Goal: Check status: Check status

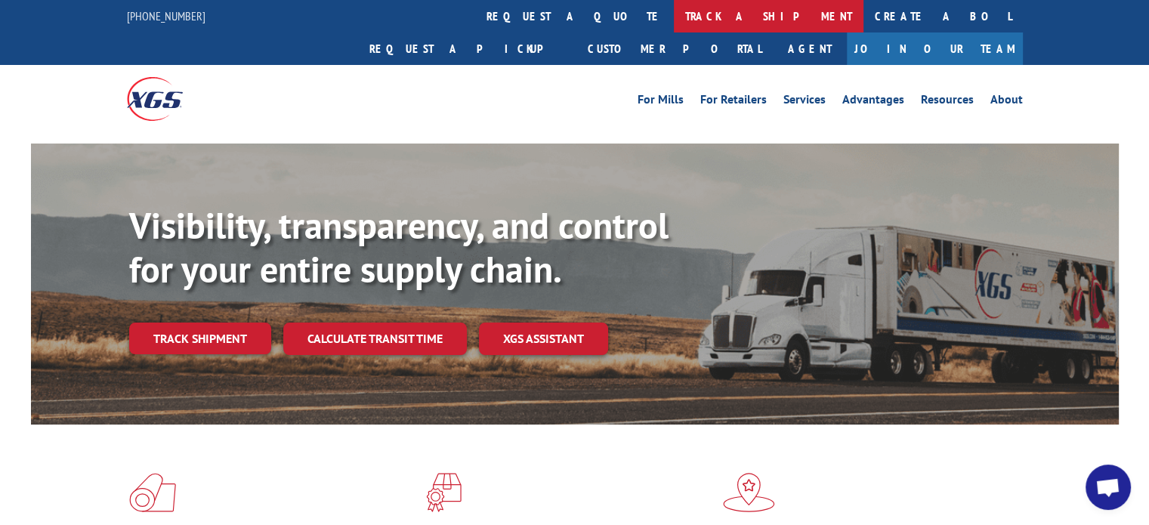
click at [674, 21] on link "track a shipment" at bounding box center [769, 16] width 190 height 32
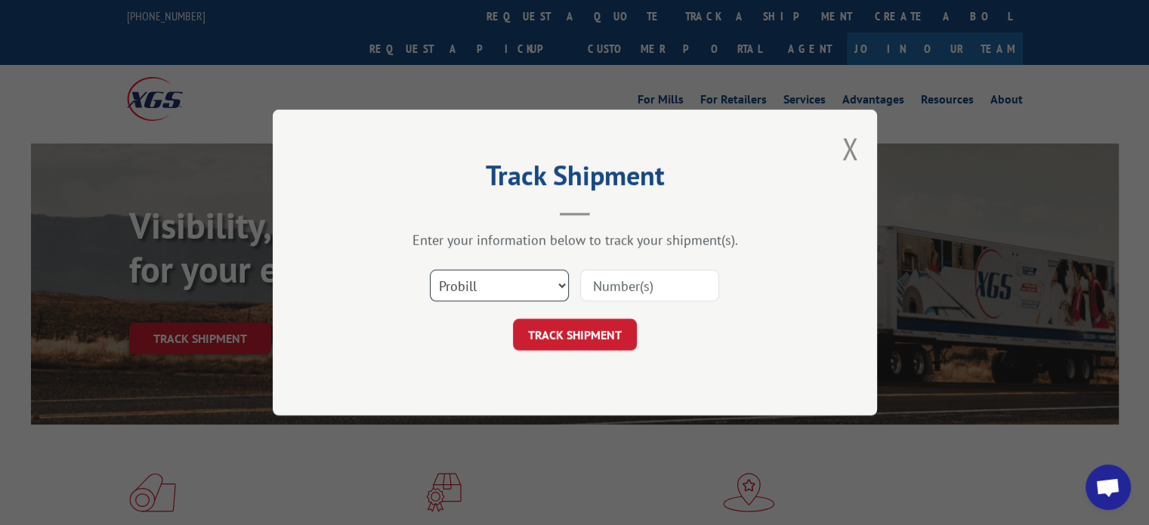
click at [519, 286] on select "Select category... Probill BOL PO" at bounding box center [499, 286] width 139 height 32
click at [496, 288] on select "Select category... Probill BOL PO" at bounding box center [499, 286] width 139 height 32
select select "bol"
click at [430, 270] on select "Select category... Probill BOL PO" at bounding box center [499, 286] width 139 height 32
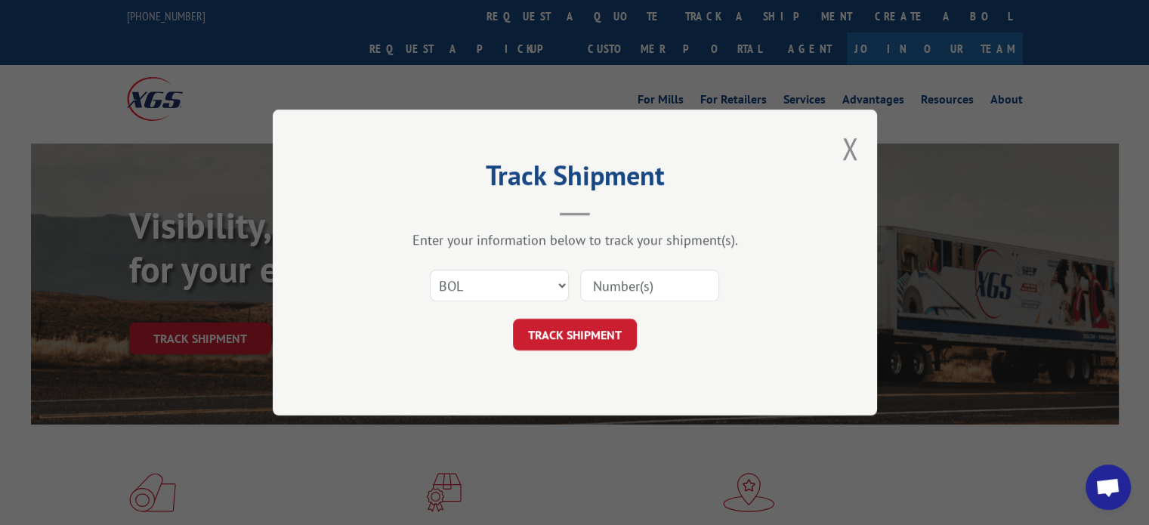
click at [623, 283] on input at bounding box center [649, 286] width 139 height 32
paste input "SI-OEF-00036733"
type input "SI-OEF-00036733"
click at [577, 333] on button "TRACK SHIPMENT" at bounding box center [575, 335] width 124 height 32
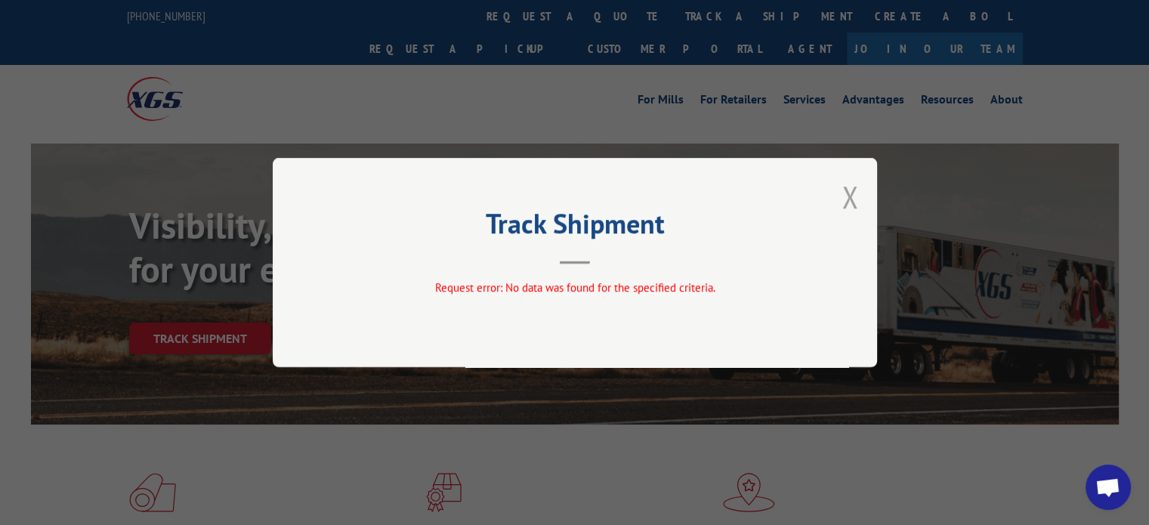
click at [856, 193] on button "Close modal" at bounding box center [850, 197] width 17 height 40
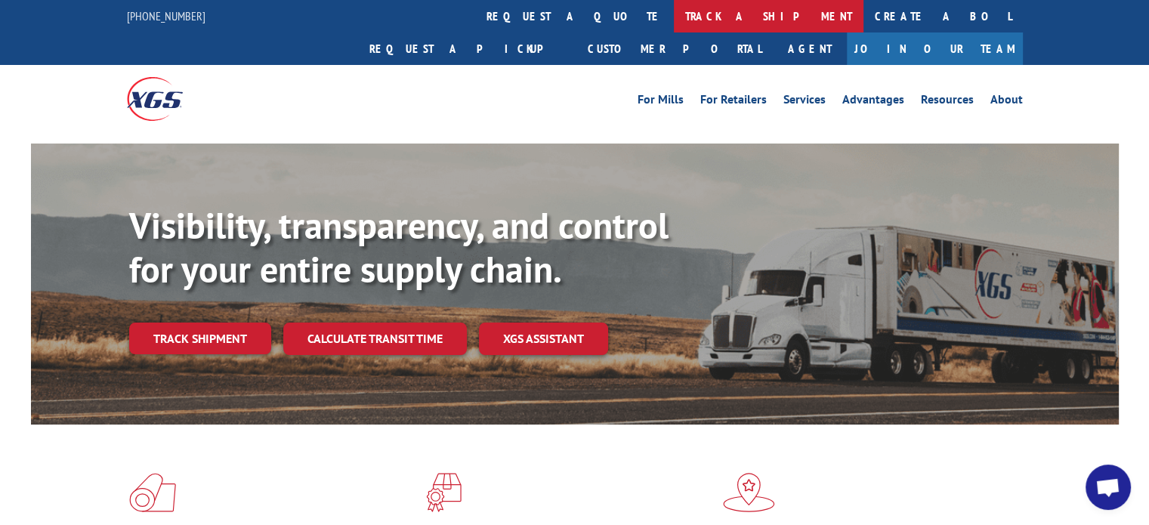
click at [674, 20] on link "track a shipment" at bounding box center [769, 16] width 190 height 32
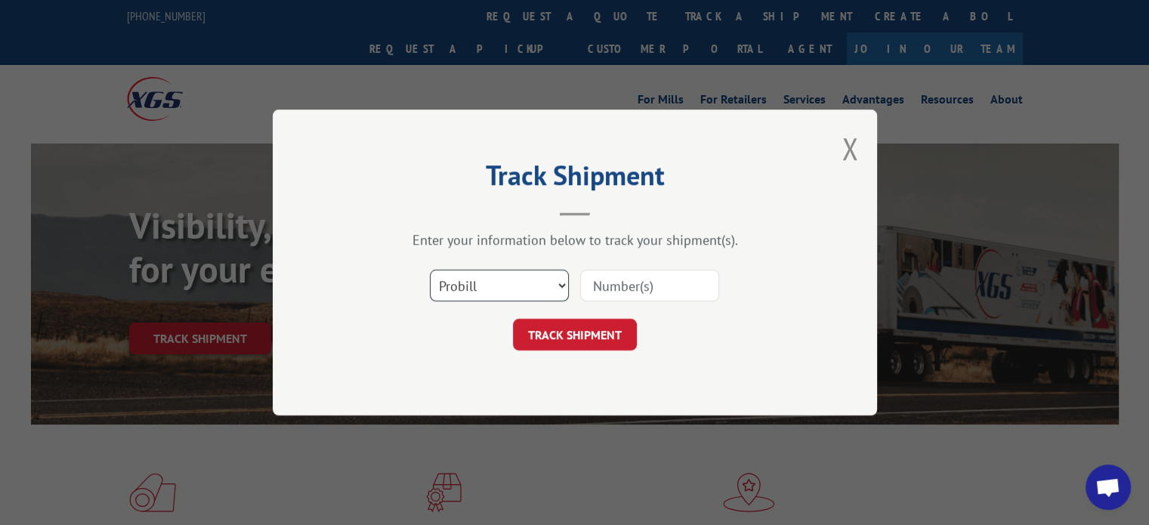
click at [523, 299] on select "Select category... Probill BOL PO" at bounding box center [499, 286] width 139 height 32
click at [430, 270] on select "Select category... Probill BOL PO" at bounding box center [499, 286] width 139 height 32
click at [603, 266] on div "Select category... Probill BOL PO" at bounding box center [574, 286] width 453 height 50
click at [602, 277] on input at bounding box center [649, 286] width 139 height 32
click at [496, 276] on select "Select category... Probill BOL PO" at bounding box center [499, 286] width 139 height 32
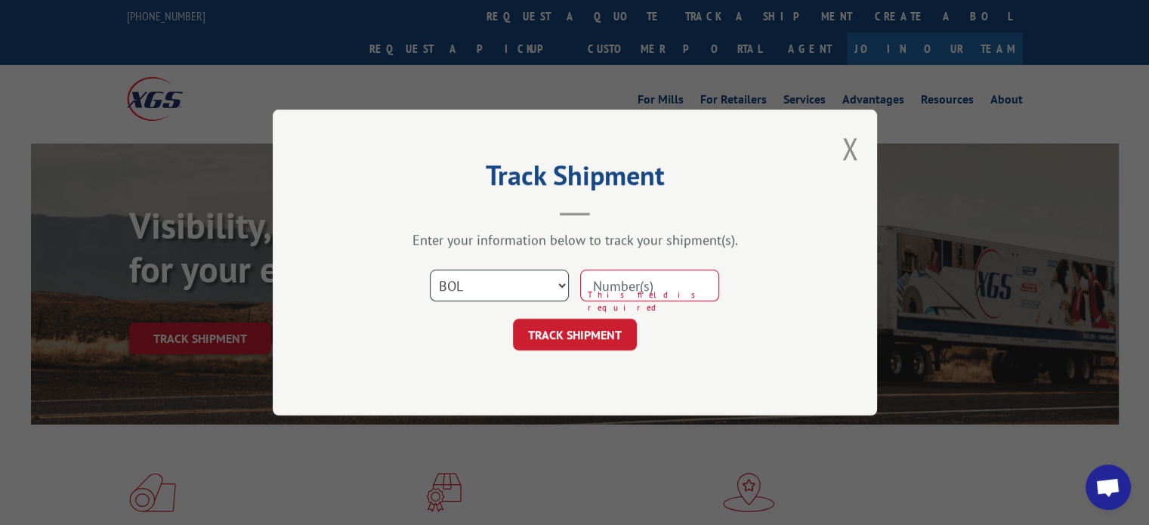
select select "probill"
click at [430, 270] on select "Select category... Probill BOL PO" at bounding box center [499, 286] width 139 height 32
click at [642, 280] on input at bounding box center [649, 286] width 139 height 32
paste input "Ref. EX33846"
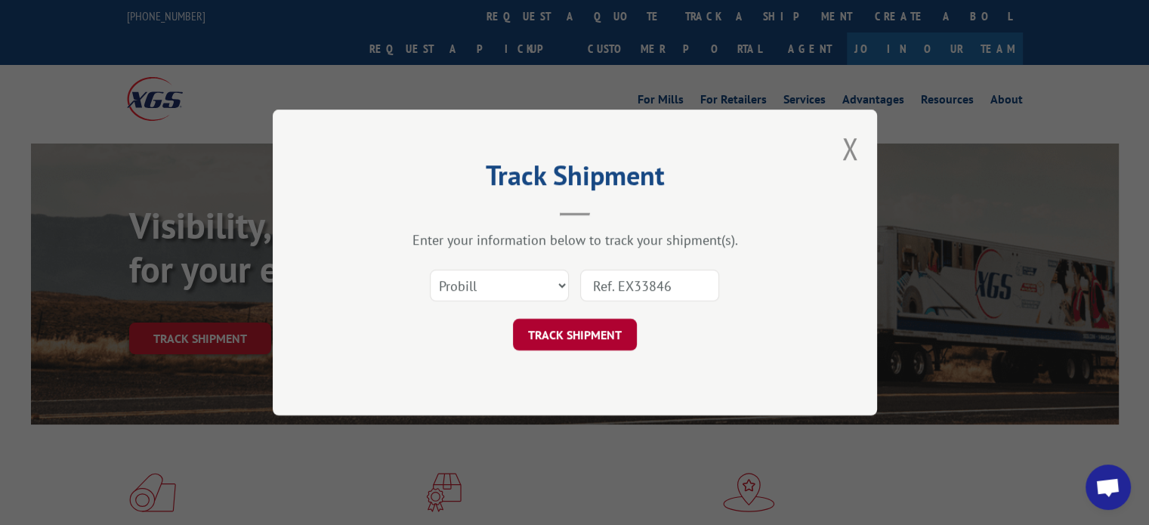
type input "Ref. EX33846"
click at [586, 346] on button "TRACK SHIPMENT" at bounding box center [575, 335] width 124 height 32
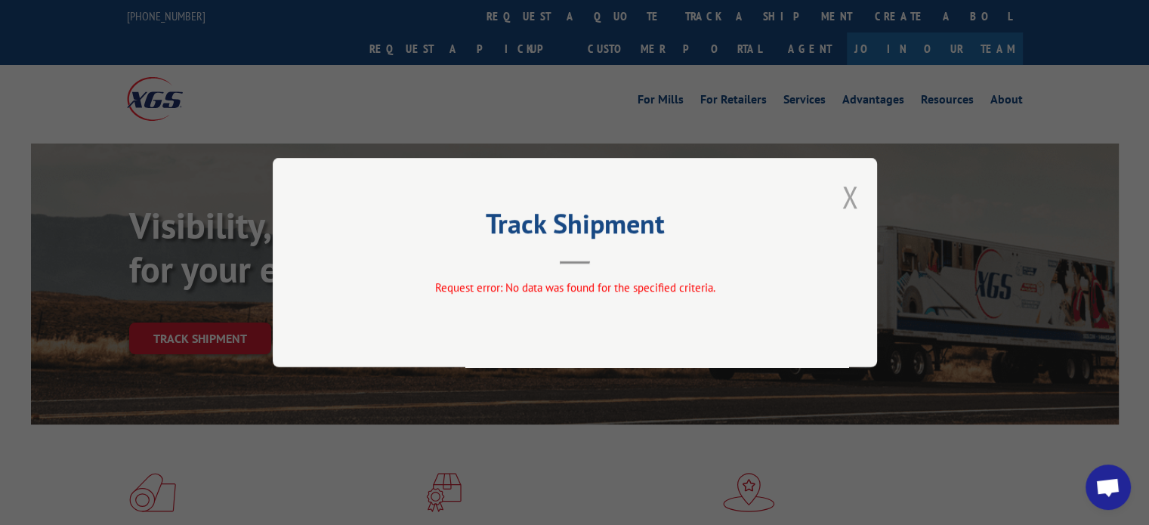
click at [849, 195] on button "Close modal" at bounding box center [850, 197] width 17 height 40
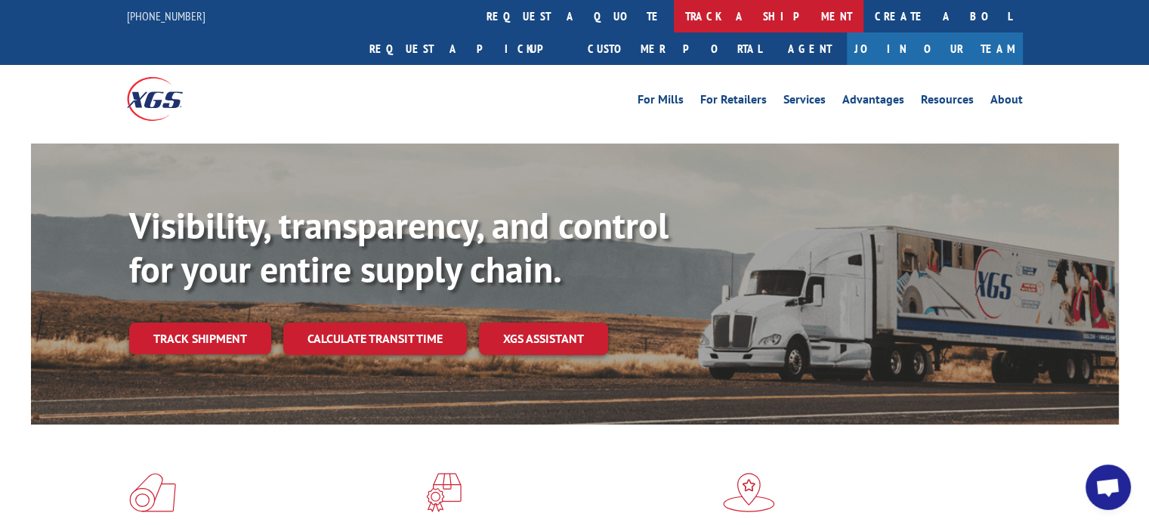
click at [674, 20] on link "track a shipment" at bounding box center [769, 16] width 190 height 32
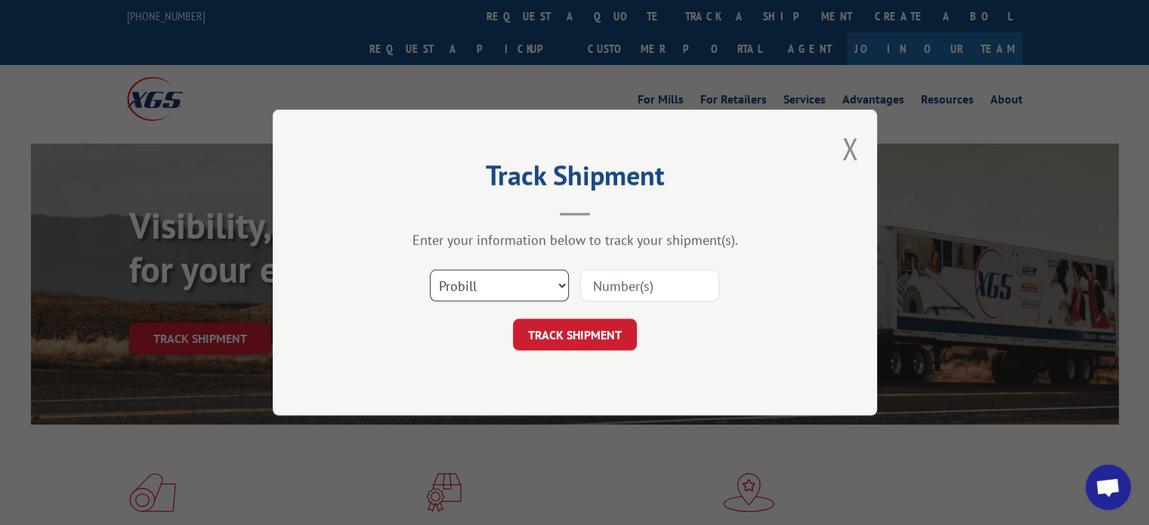
click at [501, 286] on select "Select category... Probill BOL PO" at bounding box center [499, 286] width 139 height 32
drag, startPoint x: 683, startPoint y: 283, endPoint x: 611, endPoint y: 286, distance: 72.6
click at [637, 286] on input at bounding box center [649, 286] width 139 height 32
paste input "Ref. EX33846"
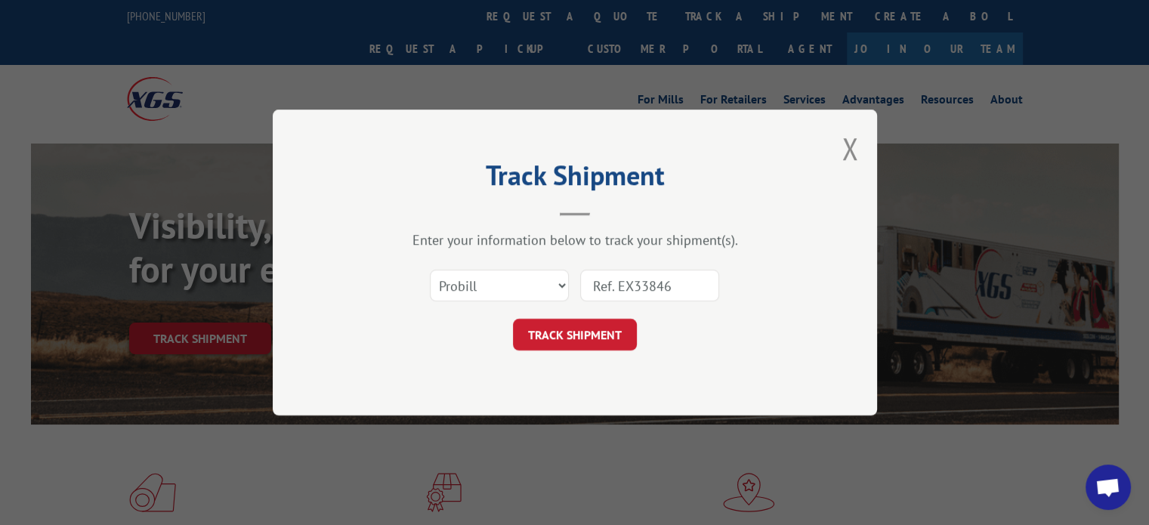
drag, startPoint x: 619, startPoint y: 286, endPoint x: 548, endPoint y: 292, distance: 71.2
click at [548, 292] on div "Select category... Probill BOL PO Ref. EX33846" at bounding box center [574, 286] width 453 height 50
drag, startPoint x: 532, startPoint y: 294, endPoint x: 516, endPoint y: 298, distance: 16.5
click at [517, 298] on div "Select category... Probill BOL PO EX33846" at bounding box center [574, 286] width 453 height 50
type input "EX33846"
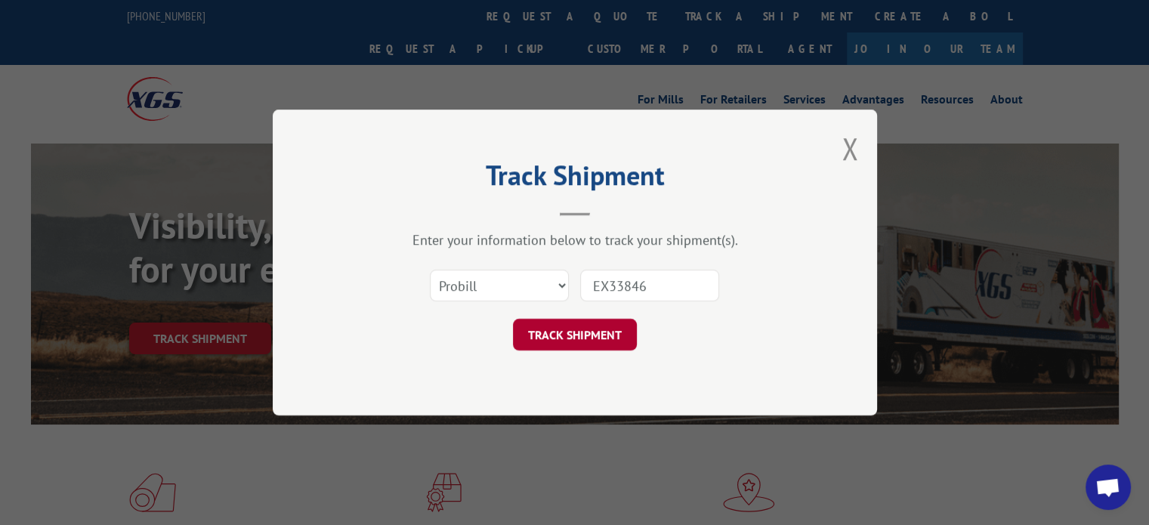
click at [585, 339] on button "TRACK SHIPMENT" at bounding box center [575, 335] width 124 height 32
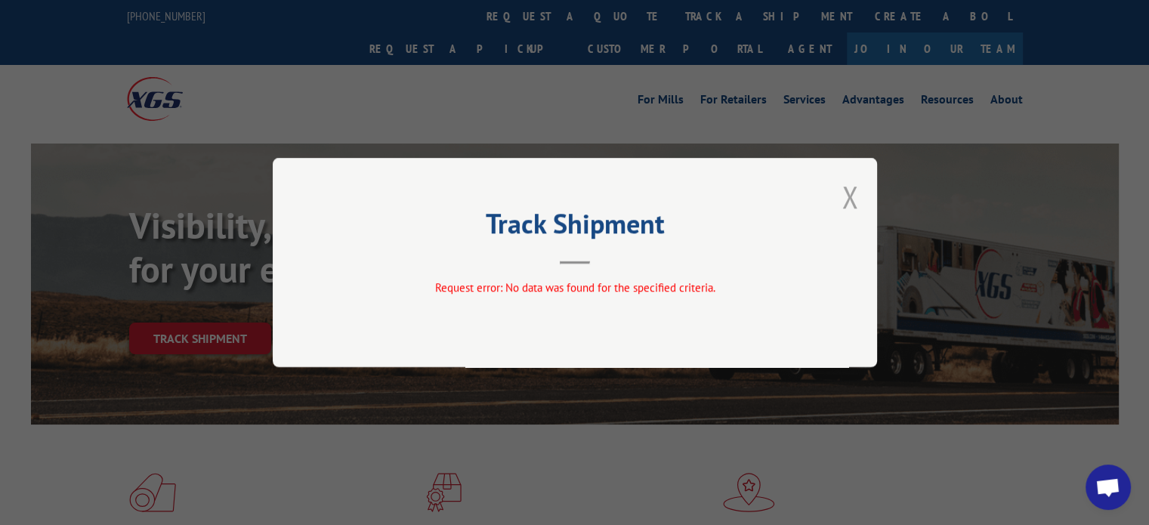
click at [851, 200] on button "Close modal" at bounding box center [850, 197] width 17 height 40
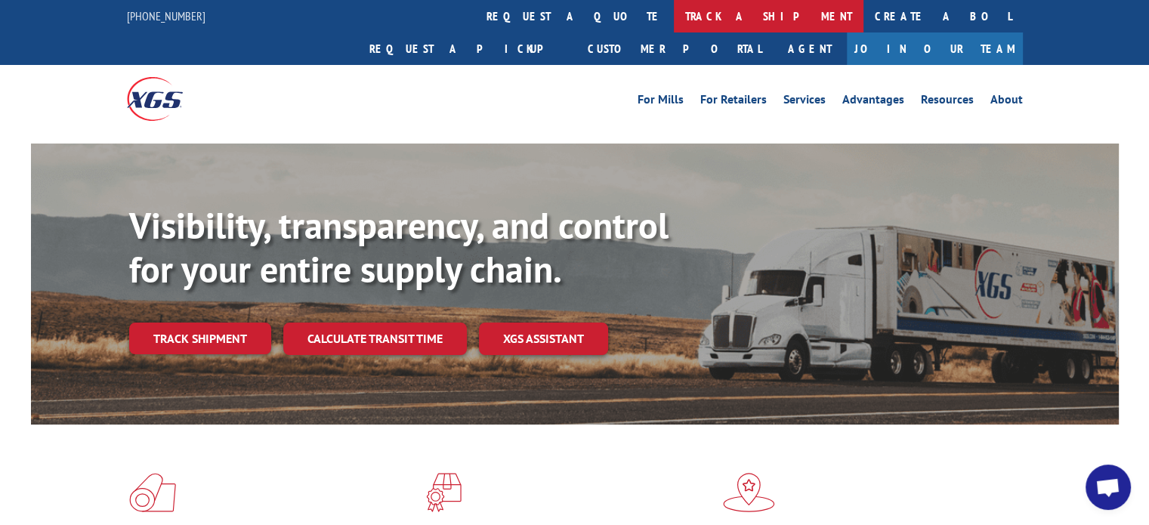
click at [674, 20] on link "track a shipment" at bounding box center [769, 16] width 190 height 32
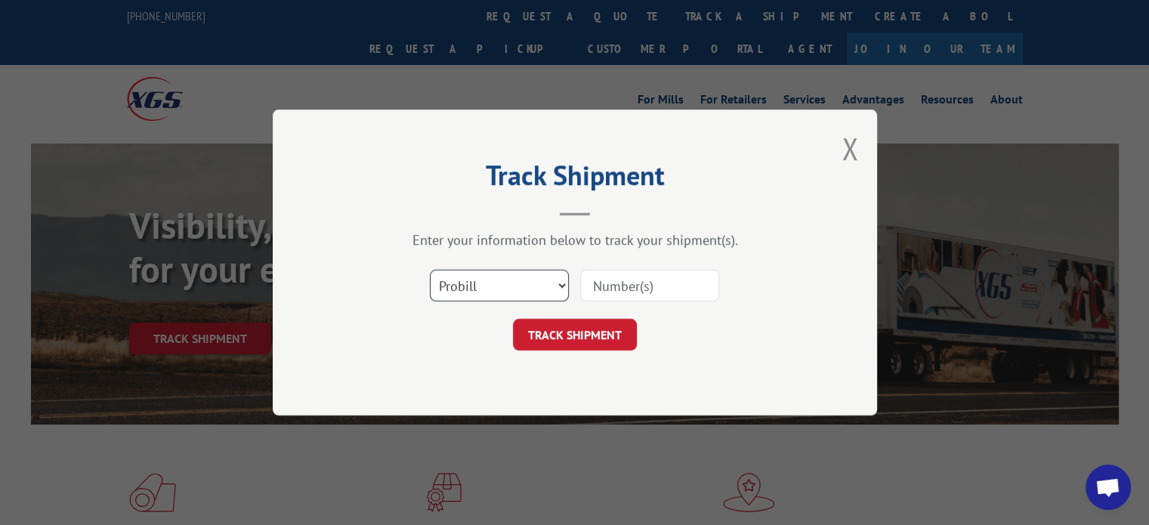
click at [491, 292] on select "Select category... Probill BOL PO" at bounding box center [499, 286] width 139 height 32
select select "bol"
click at [430, 270] on select "Select category... Probill BOL PO" at bounding box center [499, 286] width 139 height 32
click at [849, 147] on button "Close modal" at bounding box center [850, 148] width 17 height 40
